Goal: Communication & Community: Share content

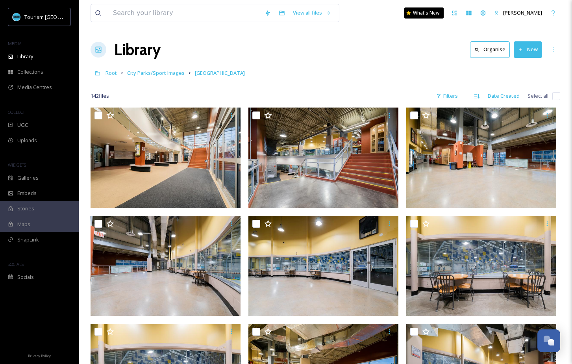
scroll to position [822, 0]
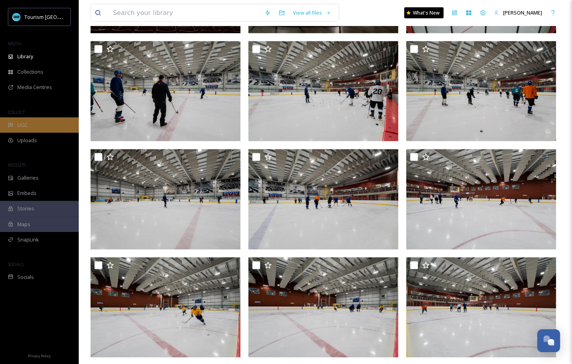
click at [39, 123] on div "UGC" at bounding box center [39, 124] width 79 height 15
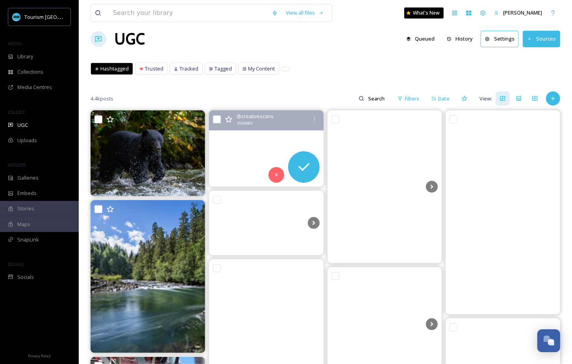
scroll to position [17, 0]
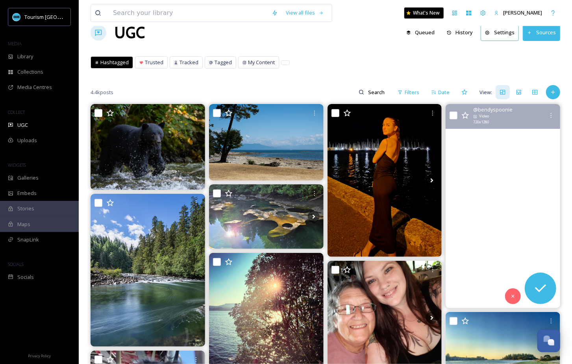
click at [511, 200] on video "Flying via #harbourair #seaplane from #sechelt on the #sunshinecoast to #vancou…" at bounding box center [502, 205] width 114 height 203
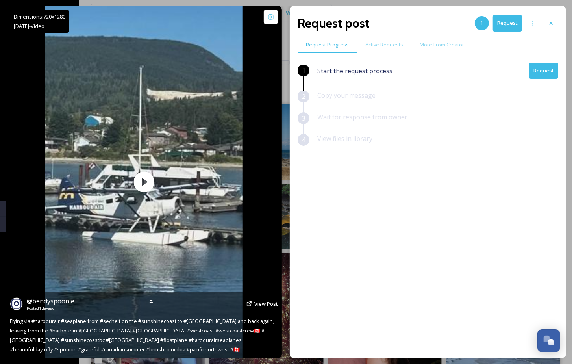
click at [273, 302] on span "View Post" at bounding box center [266, 303] width 24 height 7
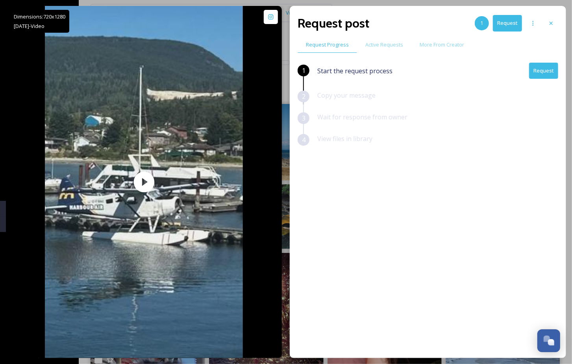
click at [543, 67] on button "Request" at bounding box center [543, 71] width 29 height 16
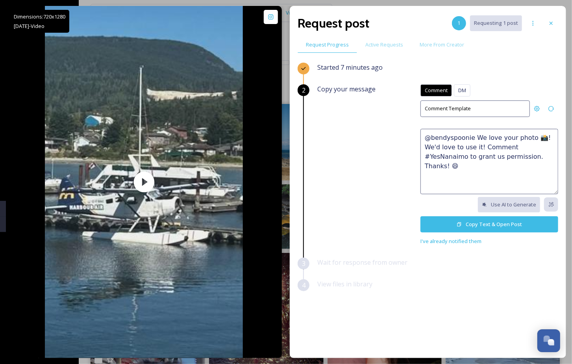
click at [495, 148] on textarea "@bendyspoonie We love your photo 📸! We'd love to use it! Comment #YesNanaimo to…" at bounding box center [489, 161] width 138 height 65
paste textarea "😍 We'd love to feature this on our website or social networks to share the beau…"
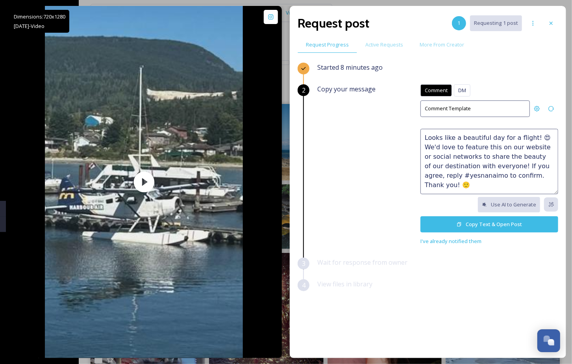
click at [538, 164] on textarea "Looks like a beautiful day for a flight! 😍 We'd love to feature this on our web…" at bounding box center [489, 161] width 138 height 65
click at [459, 173] on textarea "Looks like a beautiful day for a flight! 😍 We'd love to feature this on our web…" at bounding box center [489, 161] width 138 height 65
click at [482, 173] on textarea "Looks like a beautiful day for a flight! 😍 We'd love to feature this on our web…" at bounding box center [489, 161] width 138 height 65
click at [486, 179] on textarea "Looks like a beautiful day for a flight! 😍 We'd love to feature this on our web…" at bounding box center [489, 161] width 138 height 65
type textarea "Looks like a beautiful day for a flight! 😍 We'd love to feature this on our web…"
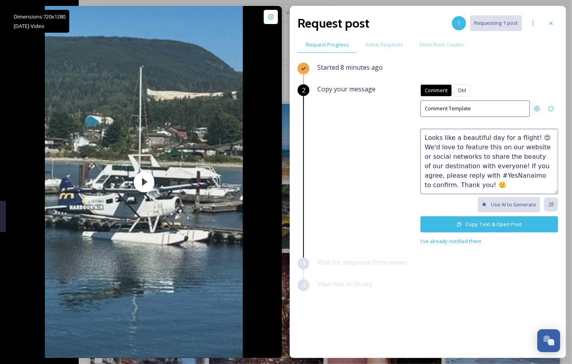
click at [481, 222] on button "Copy Text & Open Post" at bounding box center [489, 224] width 138 height 16
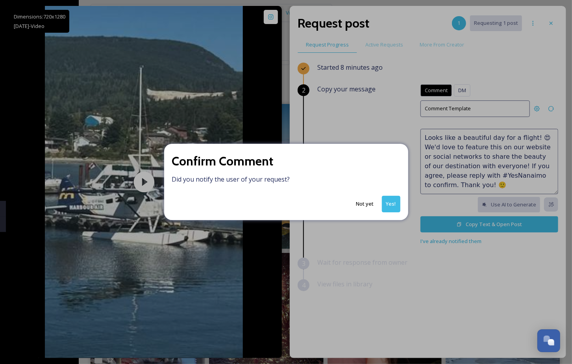
click at [391, 199] on button "Yes!" at bounding box center [391, 204] width 18 height 16
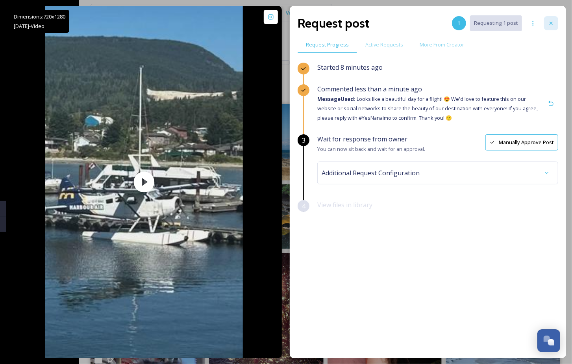
click at [551, 21] on icon at bounding box center [551, 23] width 6 height 6
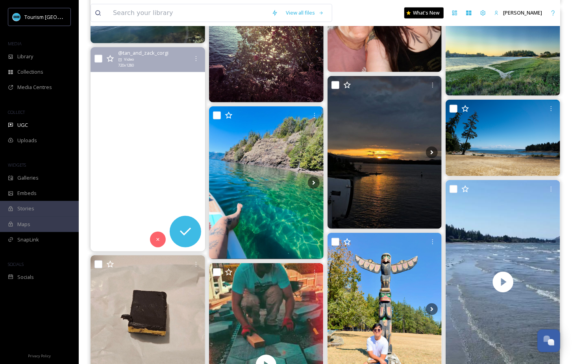
scroll to position [319, 0]
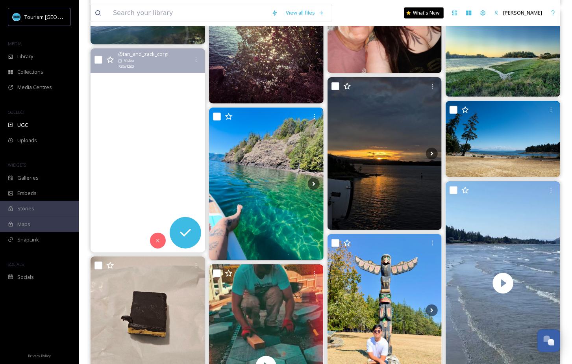
click at [156, 130] on video "#dinghydockpub #nanaimo #beachboys #vancouverisland" at bounding box center [147, 149] width 114 height 203
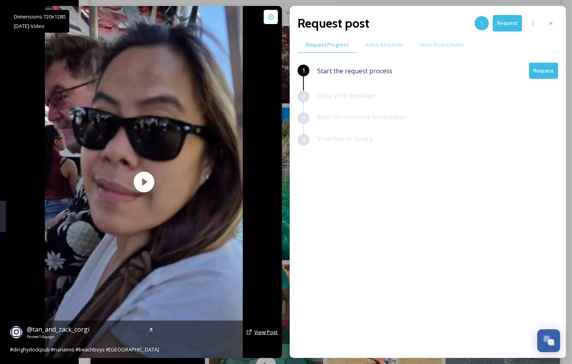
click at [263, 332] on span "View Post" at bounding box center [266, 331] width 24 height 7
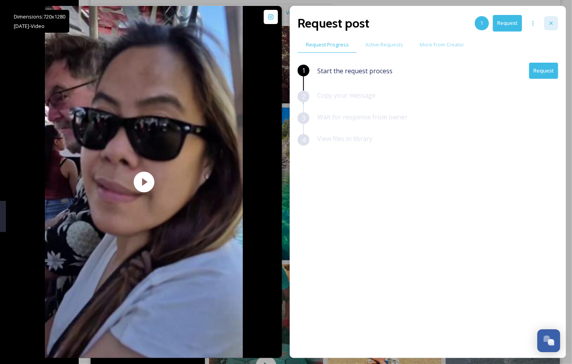
click at [554, 26] on icon at bounding box center [551, 23] width 6 height 6
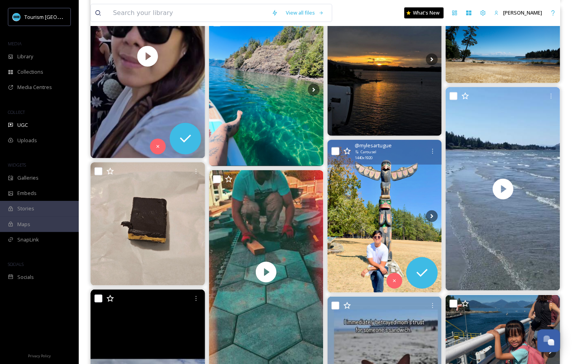
scroll to position [429, 0]
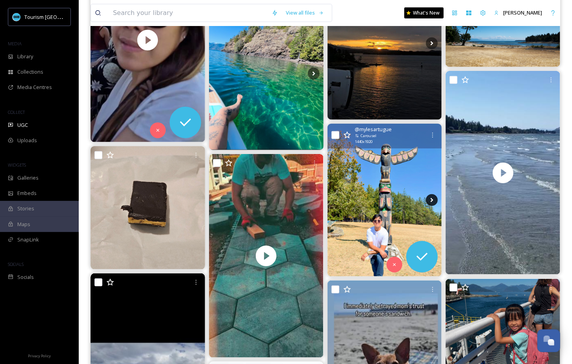
click at [432, 198] on icon at bounding box center [431, 200] width 3 height 4
click at [431, 196] on icon at bounding box center [432, 200] width 12 height 12
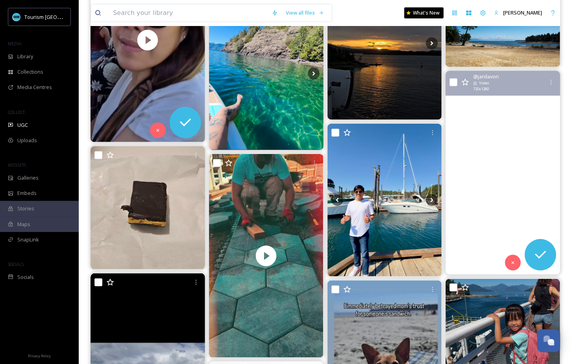
click at [479, 181] on video "#getoutside #pnw #vancouverisland #� #westcoastbestcoast #bluebackbeach #nanaim…" at bounding box center [502, 172] width 114 height 203
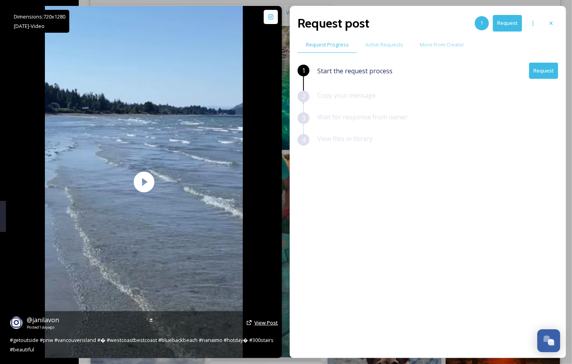
click at [261, 321] on span "View Post" at bounding box center [266, 322] width 24 height 7
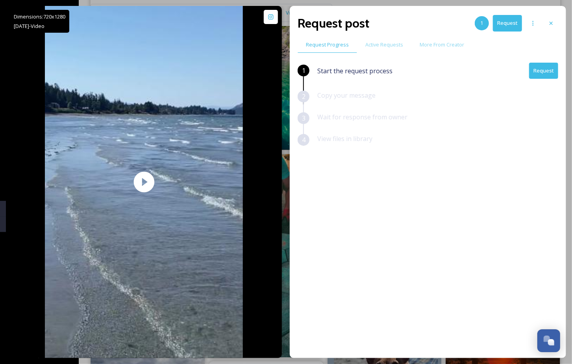
click at [537, 70] on button "Request" at bounding box center [543, 71] width 29 height 16
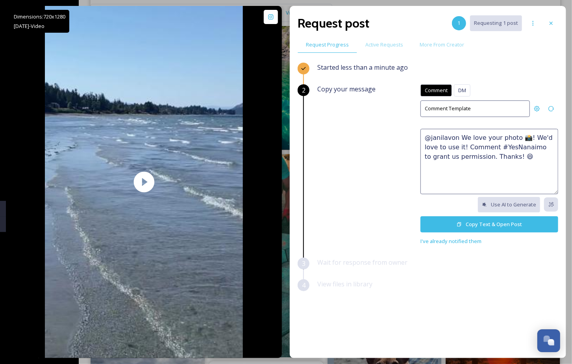
click at [459, 146] on textarea "@janilavon We love your photo 📸! We'd love to use it! Comment #YesNanaimo to gr…" at bounding box center [489, 161] width 138 height 65
paste textarea "🤩 This would make a great feature on our social channels or website. Please rep…"
click at [423, 135] on textarea "🤩 This would make a great feature on our social channels or website. Please rep…" at bounding box center [489, 161] width 138 height 65
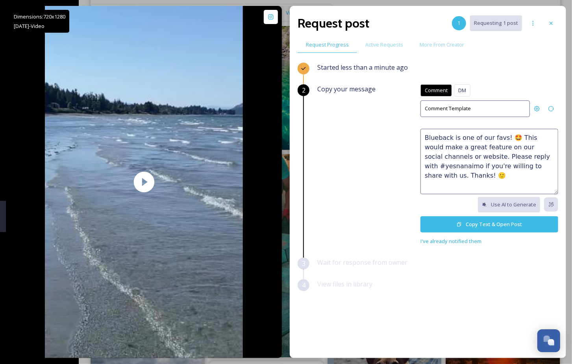
click at [491, 163] on textarea "Blueback is one of our favs! 🤩 This would make a great feature on our social ch…" at bounding box center [489, 161] width 138 height 65
click at [514, 156] on textarea "Blueback is one of our favs! 🤩 This would make a great feature on our social ch…" at bounding box center [489, 161] width 138 height 65
click at [503, 171] on textarea "Blueback is one of our favs! 🤩 This would make a great feature on our social ch…" at bounding box center [489, 161] width 138 height 65
type textarea "Blueback is one of our favs! 🤩 This would make a great feature on our social ch…"
click at [482, 220] on button "Copy Text & Open Post" at bounding box center [489, 224] width 138 height 16
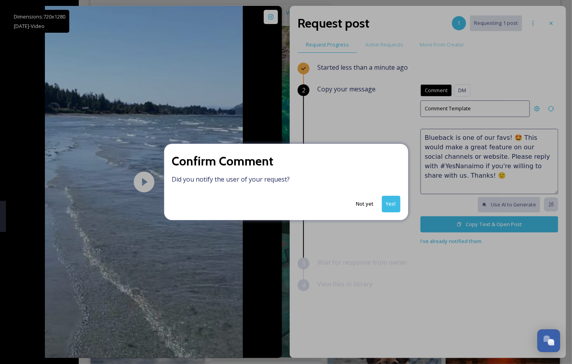
click at [391, 208] on button "Yes!" at bounding box center [391, 204] width 18 height 16
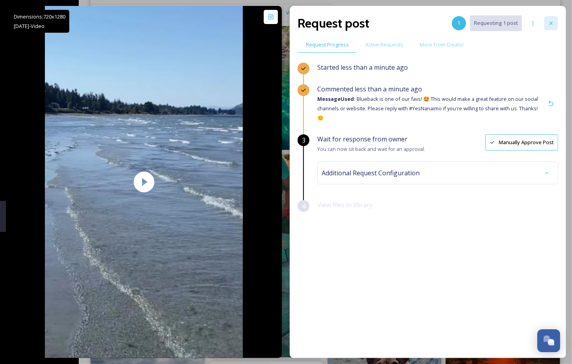
click at [552, 20] on icon at bounding box center [551, 23] width 6 height 6
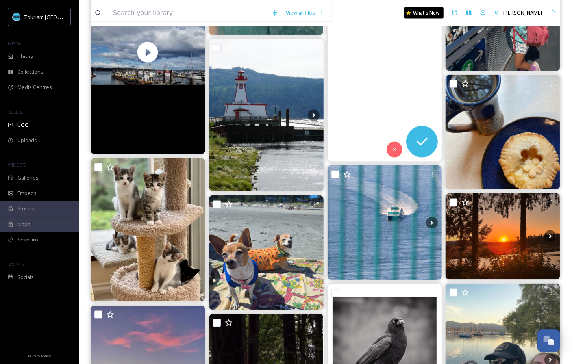
scroll to position [753, 0]
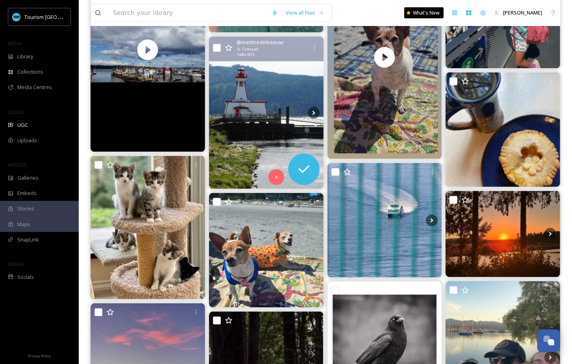
click at [260, 112] on img at bounding box center [266, 113] width 114 height 152
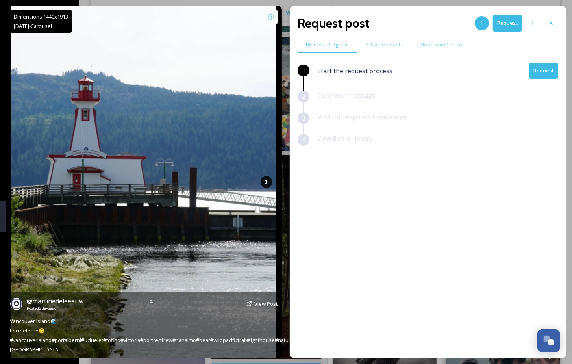
click at [266, 180] on icon at bounding box center [266, 182] width 3 height 4
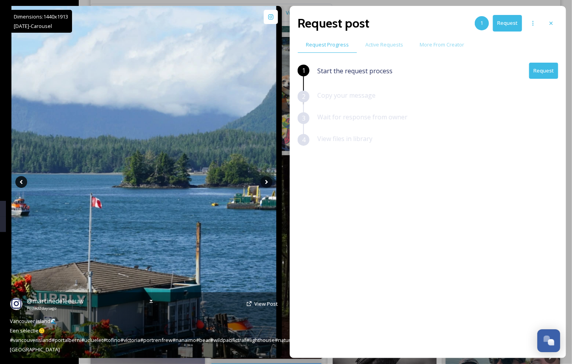
click at [21, 184] on icon at bounding box center [21, 182] width 12 height 12
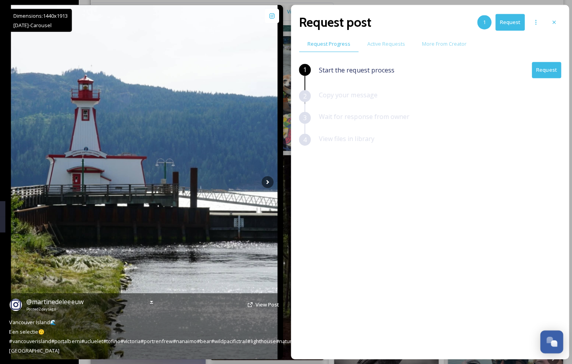
scroll to position [753, 0]
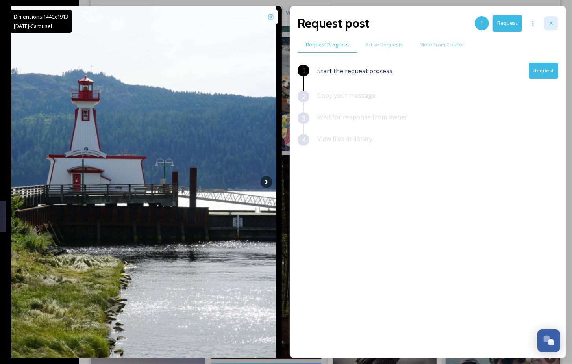
click at [555, 17] on div at bounding box center [551, 23] width 14 height 14
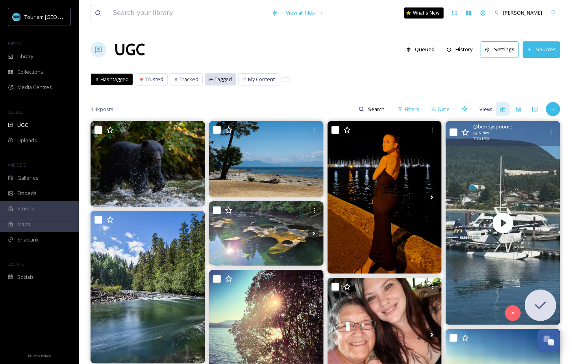
click at [216, 79] on span "Tagged" at bounding box center [222, 79] width 17 height 7
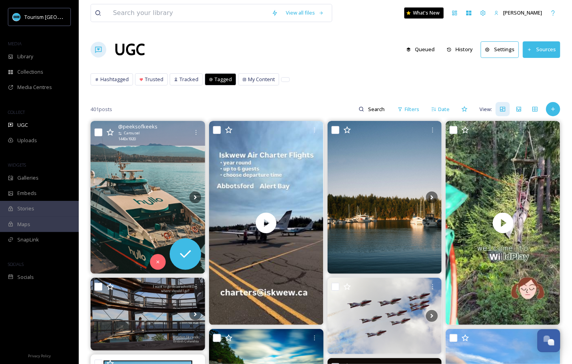
click at [162, 186] on img at bounding box center [147, 197] width 114 height 153
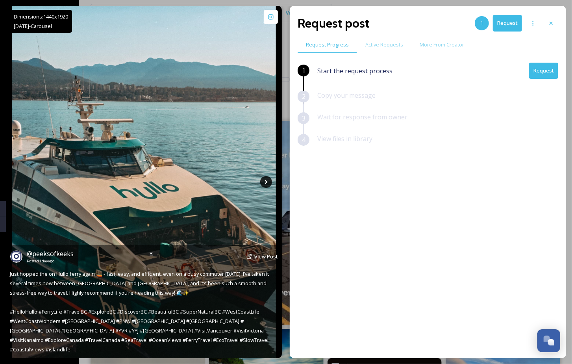
click at [268, 181] on icon at bounding box center [266, 182] width 12 height 12
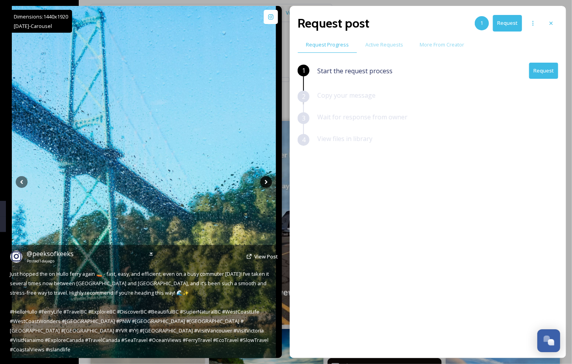
click at [264, 185] on icon at bounding box center [266, 182] width 12 height 12
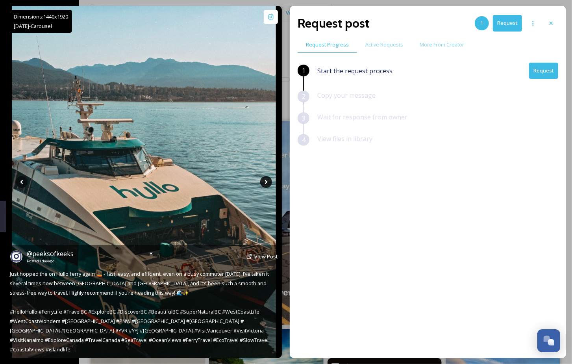
click at [264, 185] on icon at bounding box center [266, 182] width 12 height 12
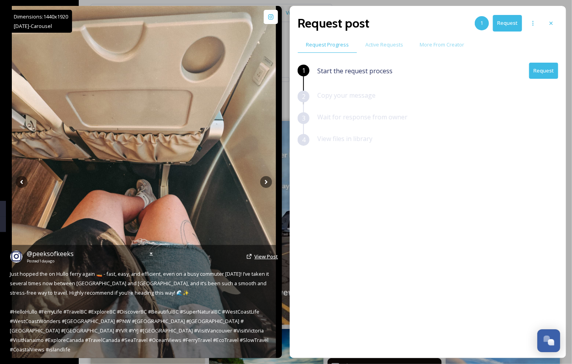
click at [263, 260] on span "View Post" at bounding box center [266, 256] width 24 height 7
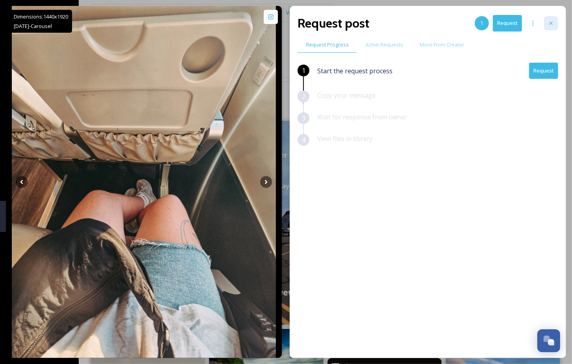
click at [554, 23] on icon at bounding box center [551, 23] width 6 height 6
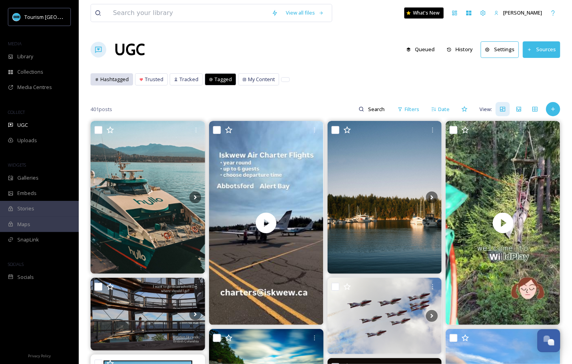
click at [129, 79] on div "Hashtagged" at bounding box center [112, 79] width 42 height 11
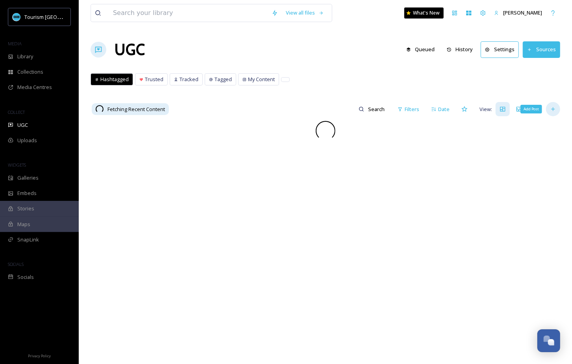
click at [557, 111] on div "Add Post" at bounding box center [553, 109] width 14 height 14
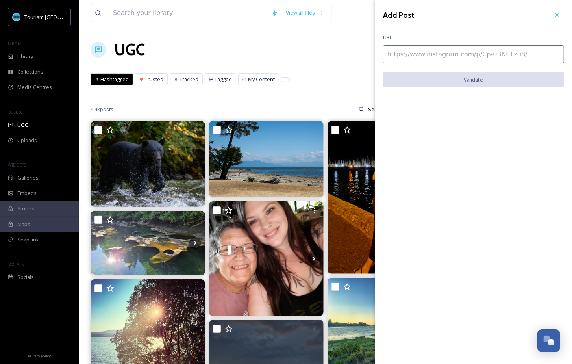
click at [520, 52] on input at bounding box center [473, 54] width 181 height 18
paste input "[URL][DOMAIN_NAME]"
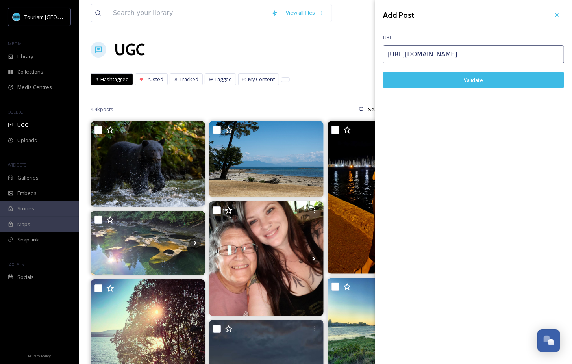
type input "[URL][DOMAIN_NAME]"
click at [513, 78] on button "Validate" at bounding box center [473, 80] width 181 height 16
click at [479, 78] on button "Add Post" at bounding box center [473, 80] width 181 height 16
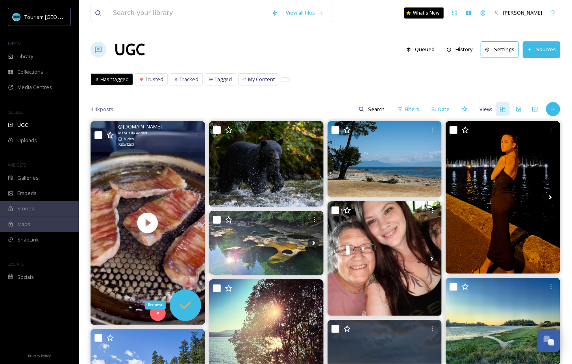
click at [189, 304] on icon at bounding box center [185, 305] width 16 height 16
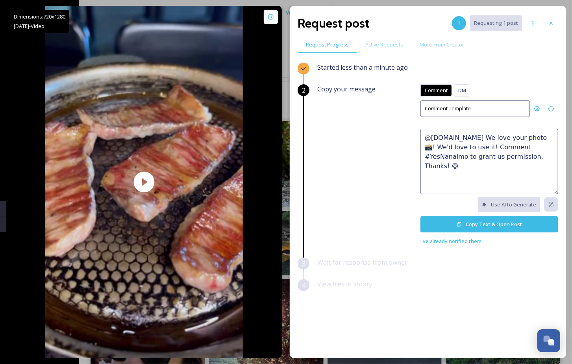
click at [489, 142] on textarea "@[DOMAIN_NAME] We love your photo 📸! We'd love to use it! Comment #YesNanaimo t…" at bounding box center [489, 161] width 138 height 65
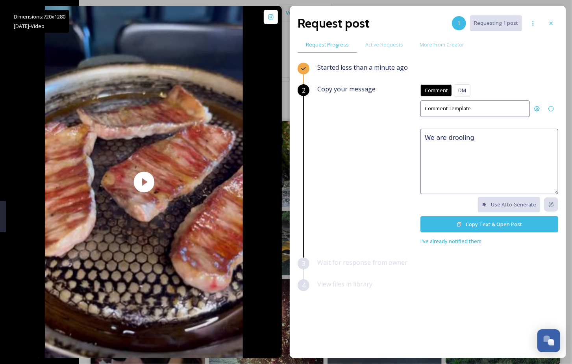
click at [500, 138] on textarea "We are drooling" at bounding box center [489, 161] width 138 height 65
paste textarea "🤩 This would make a great feature on our social channels or website. Please rep…"
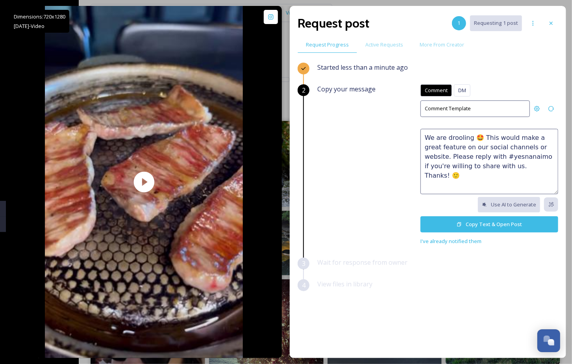
drag, startPoint x: 469, startPoint y: 137, endPoint x: 447, endPoint y: 138, distance: 22.4
click at [447, 138] on textarea "We are drooling 🤩 This would make a great feature on our social channels or web…" at bounding box center [489, 161] width 138 height 65
click at [493, 162] on textarea "We are drooling 🤩 This would make a great feature on our social channels or web…" at bounding box center [489, 161] width 138 height 65
click at [528, 165] on textarea "We are drooling 🤩 This would make a great feature on our social channels or web…" at bounding box center [489, 161] width 138 height 65
click at [474, 155] on textarea "We are drooling 🤩 This would make a great feature on our social channels or web…" at bounding box center [489, 161] width 138 height 65
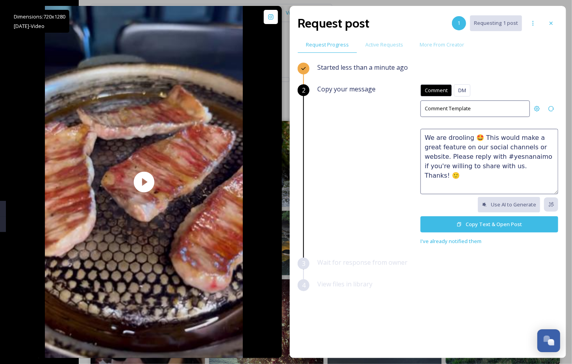
click at [483, 156] on textarea "We are drooling 🤩 This would make a great feature on our social channels or web…" at bounding box center [489, 161] width 138 height 65
click at [524, 167] on textarea "We are drooling 🤩 This would make a great feature on our social channels or web…" at bounding box center [489, 161] width 138 height 65
type textarea "We are drooling 🤩 This would make a great feature on our social channels or web…"
click at [491, 223] on button "Copy Text & Open Post" at bounding box center [489, 224] width 138 height 16
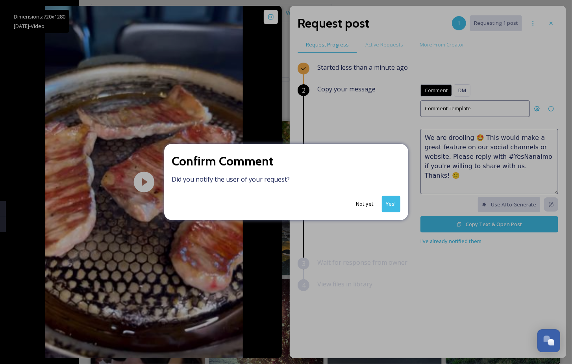
click at [385, 203] on button "Yes!" at bounding box center [391, 204] width 18 height 16
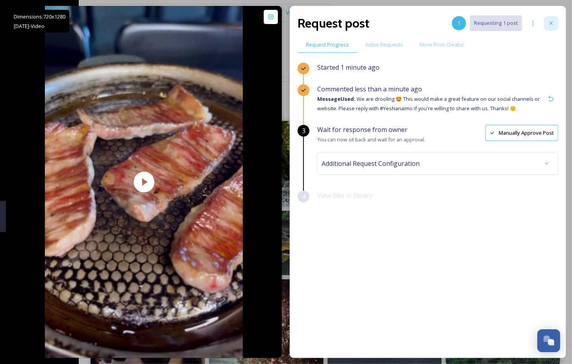
click at [554, 22] on icon at bounding box center [551, 23] width 6 height 6
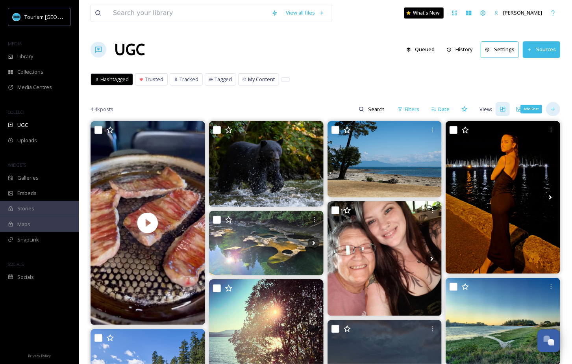
click at [554, 111] on icon at bounding box center [553, 109] width 6 height 6
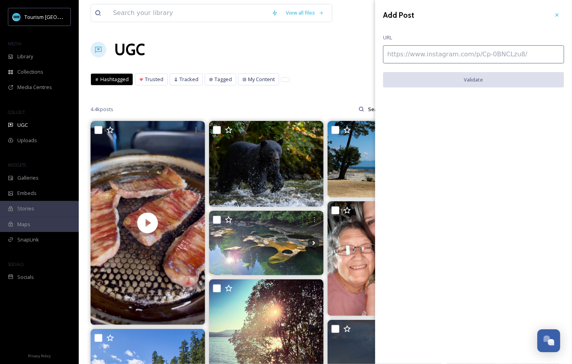
click at [460, 54] on input at bounding box center [473, 54] width 181 height 18
paste input "[URL][DOMAIN_NAME]"
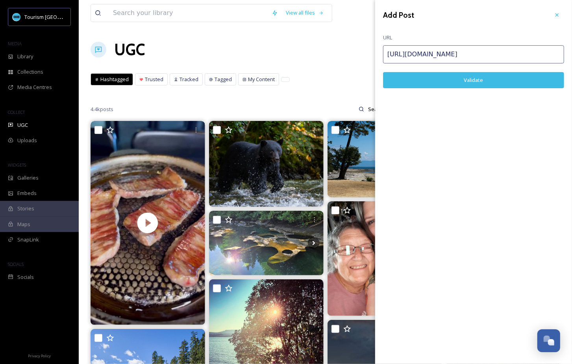
type input "[URL][DOMAIN_NAME]"
click at [443, 78] on button "Validate" at bounding box center [473, 80] width 181 height 16
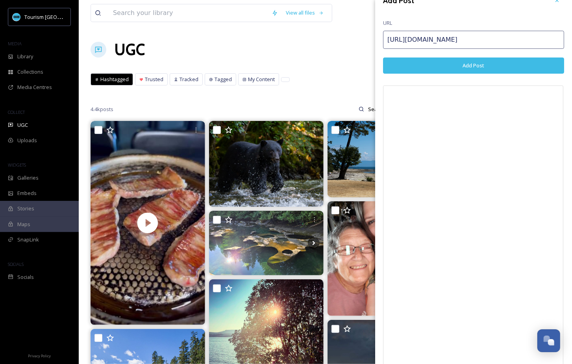
scroll to position [19, 0]
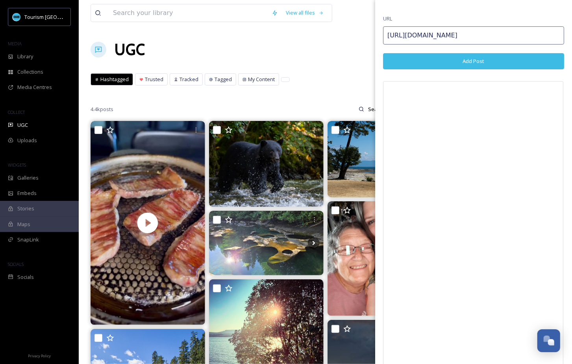
click at [511, 61] on button "Add Post" at bounding box center [473, 61] width 181 height 16
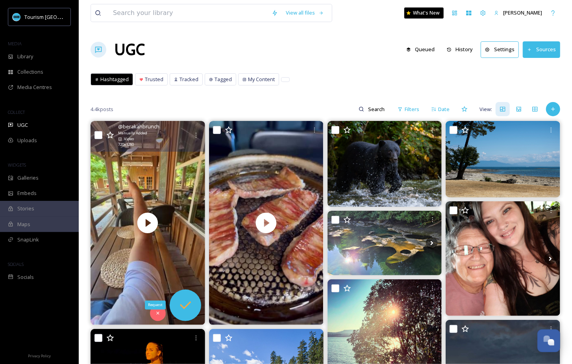
click at [185, 308] on icon at bounding box center [185, 305] width 16 height 16
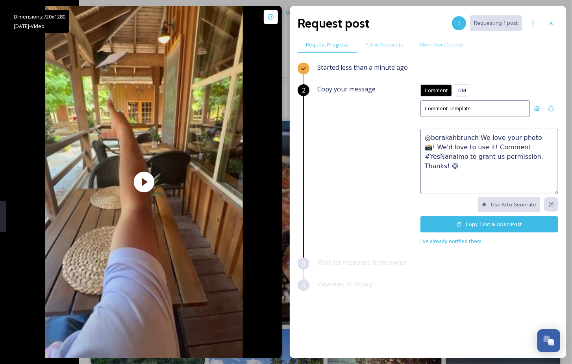
click at [466, 145] on textarea "@berakahbrunch We love your photo 📸! We'd love to use it! Comment #YesNanaimo t…" at bounding box center [489, 161] width 138 height 65
paste textarea "Absolutely perfect! 😍 We'd love to feature this on our website or social networ…"
drag, startPoint x: 475, startPoint y: 137, endPoint x: 378, endPoint y: 131, distance: 97.4
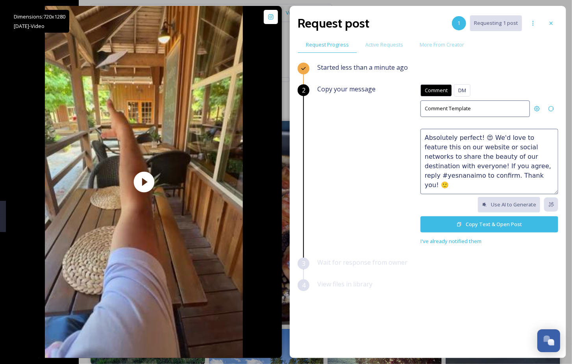
click at [378, 131] on div "Copy your message Comment DM Comment DM Comment Template Absolutely perfect! 😍 …" at bounding box center [437, 164] width 241 height 161
drag, startPoint x: 524, startPoint y: 146, endPoint x: 496, endPoint y: 156, distance: 29.9
click at [496, 156] on textarea "YUM! 😍 We'd love to feature this on our website or social networks to share the…" at bounding box center [489, 161] width 138 height 65
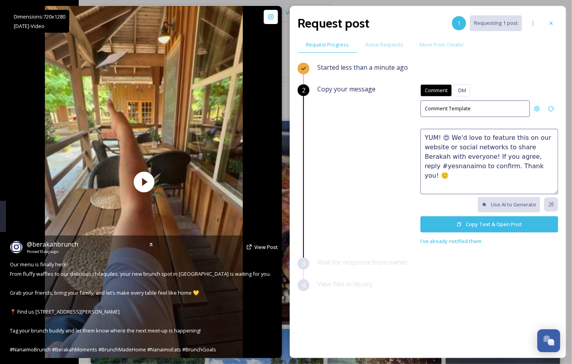
scroll to position [5, 0]
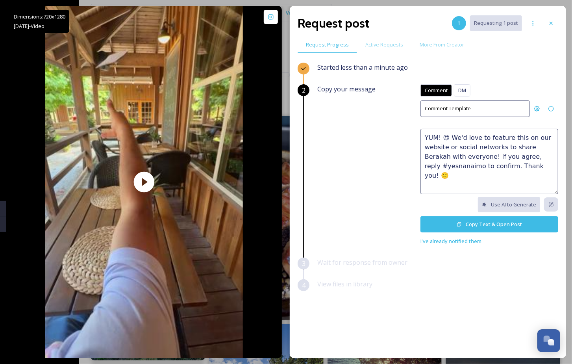
click at [513, 155] on textarea "YUM! 😍 We'd love to feature this on our website or social networks to share Ber…" at bounding box center [489, 161] width 138 height 65
click at [506, 155] on textarea "YUM! 😍 We'd love to feature this on our website or social networks to share Ber…" at bounding box center [489, 161] width 138 height 65
click at [423, 166] on textarea "YUM! 😍 We'd love to feature this on our website or social networks to share Ber…" at bounding box center [489, 161] width 138 height 65
click at [527, 170] on textarea "YUM! 😍 We'd love to feature this on our website or social networks to share Ber…" at bounding box center [489, 161] width 138 height 65
type textarea "YUM! 😍 We'd love to feature this on our website or social networks to share Ber…"
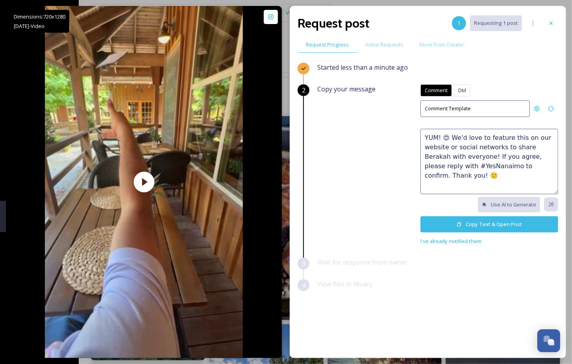
click at [492, 225] on button "Copy Text & Open Post" at bounding box center [489, 224] width 138 height 16
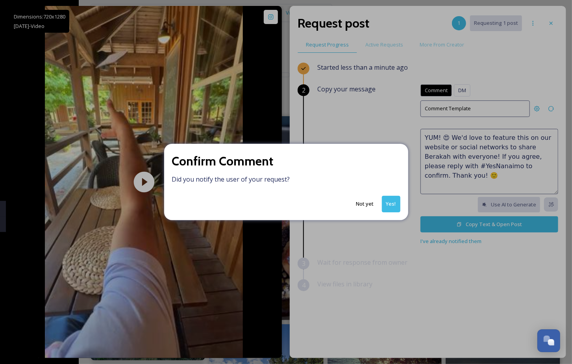
click at [393, 204] on button "Yes!" at bounding box center [391, 204] width 18 height 16
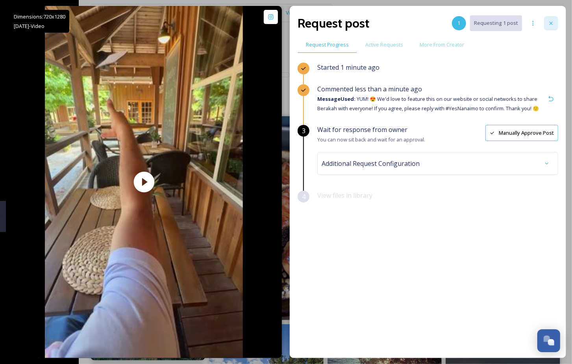
click at [548, 24] on icon at bounding box center [551, 23] width 6 height 6
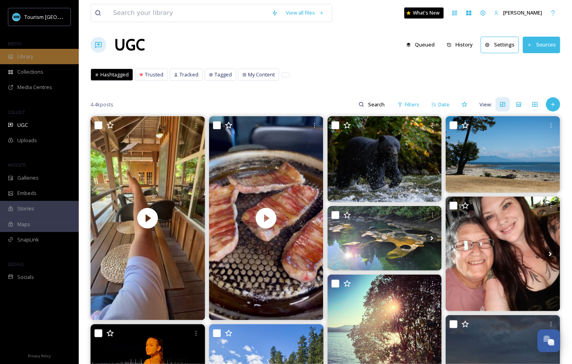
click at [47, 59] on div "Library" at bounding box center [39, 56] width 79 height 15
